Goal: Information Seeking & Learning: Learn about a topic

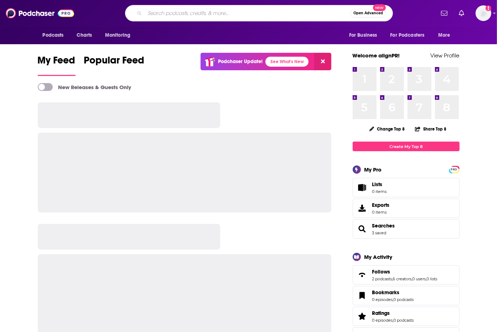
click at [164, 10] on input "Search podcasts, credits, & more..." at bounding box center [248, 12] width 206 height 11
type input "speaking of her"
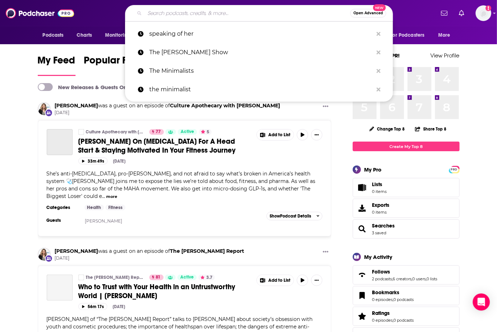
click at [254, 10] on input "Search podcasts, credits, & more..." at bounding box center [248, 12] width 206 height 11
type input "d"
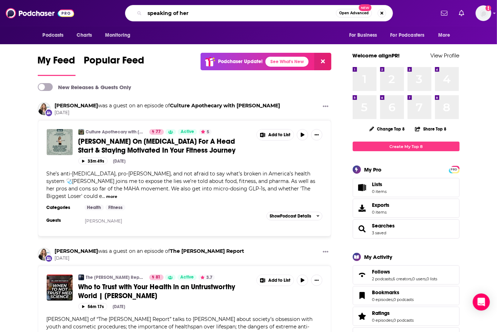
type input "speaking of her"
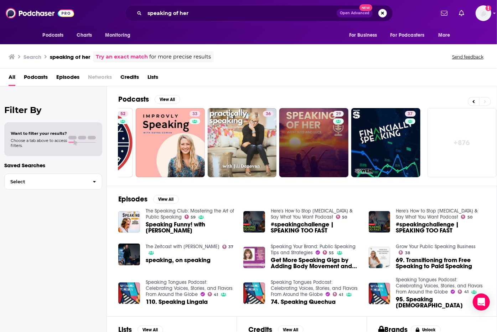
scroll to position [0, 273]
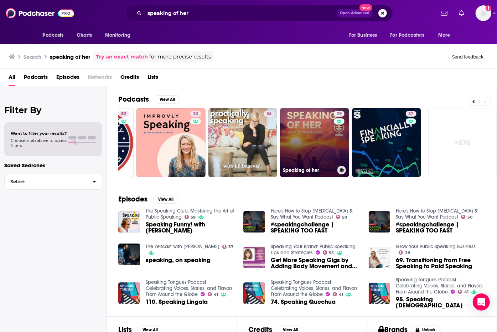
click at [307, 138] on link "29 Speaking of her" at bounding box center [314, 142] width 69 height 69
